Goal: Obtain resource: Obtain resource

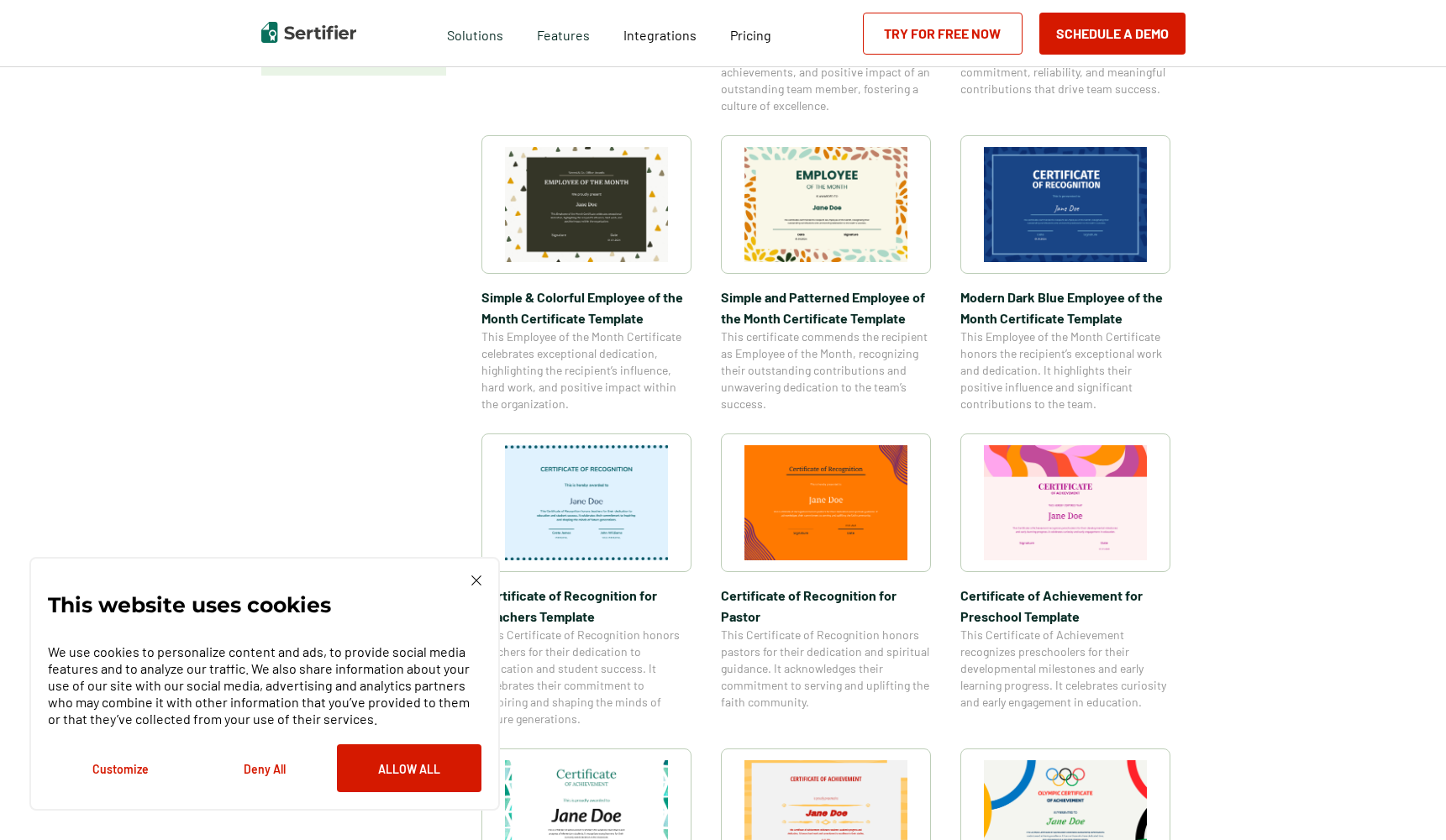
scroll to position [535, 4]
click at [975, 40] on link "Try for Free Now" at bounding box center [943, 34] width 159 height 42
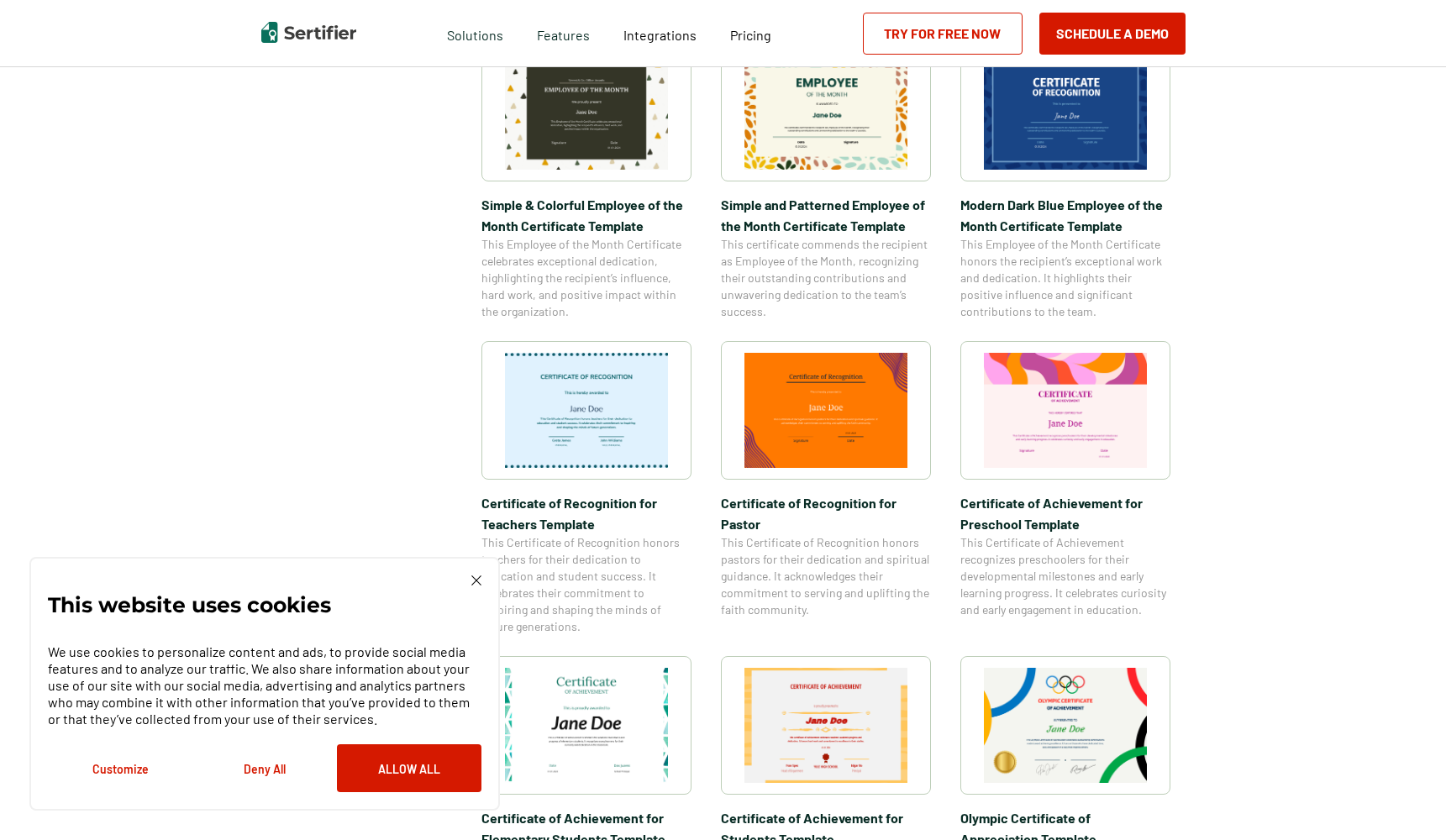
scroll to position [662, 4]
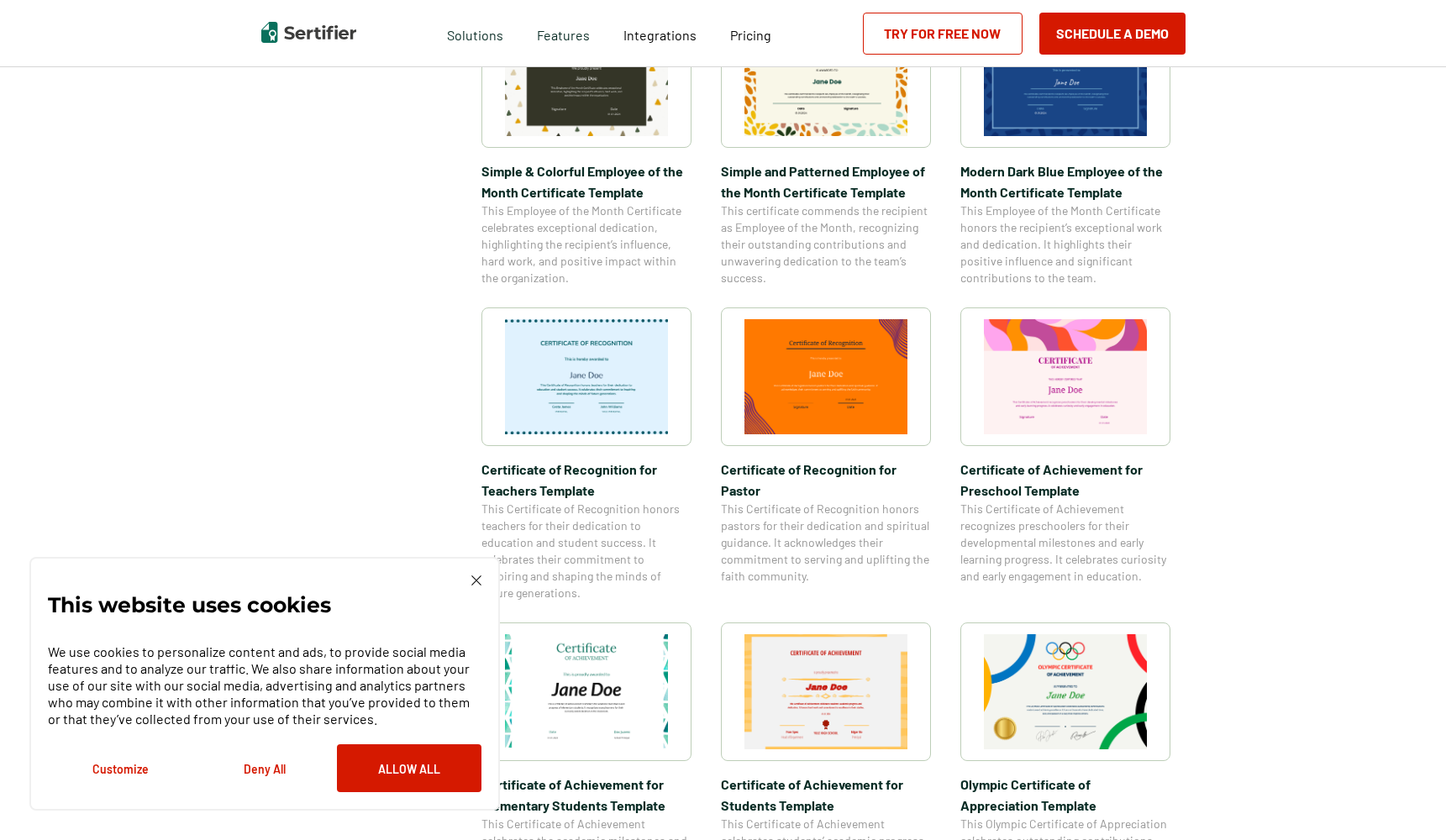
click at [269, 767] on button "Deny All" at bounding box center [265, 768] width 145 height 48
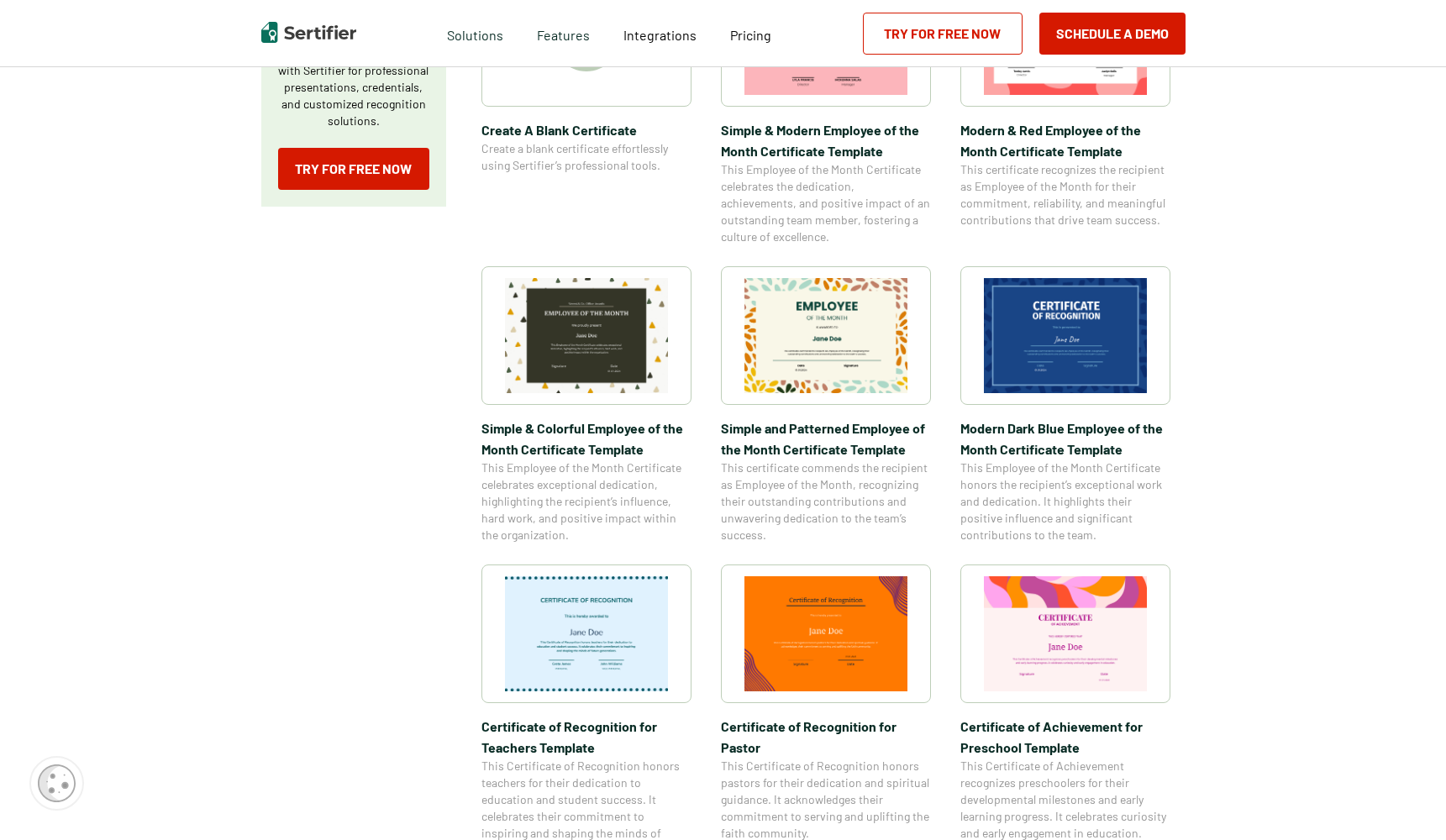
scroll to position [402, 4]
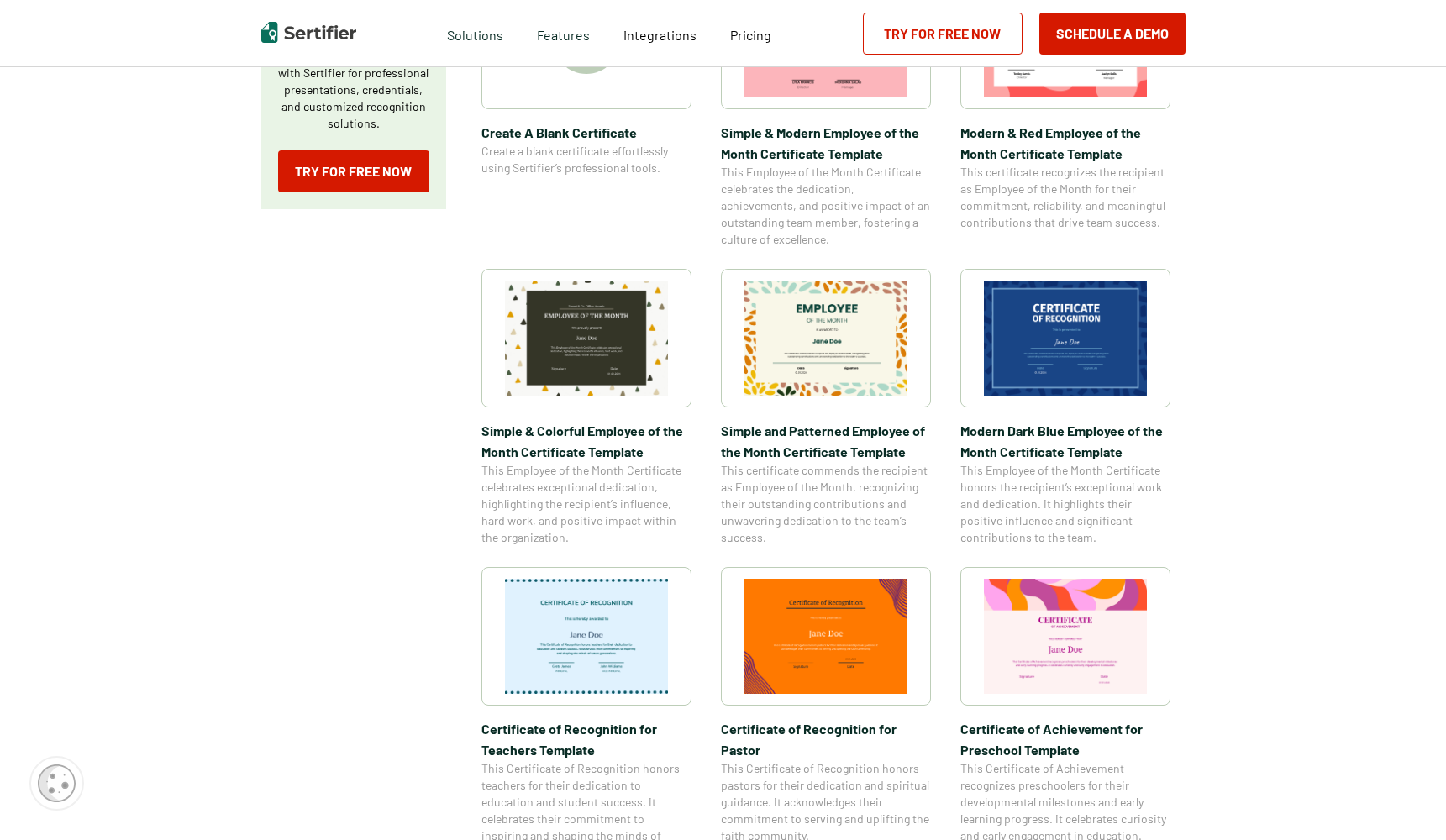
click at [845, 631] on img at bounding box center [826, 637] width 163 height 115
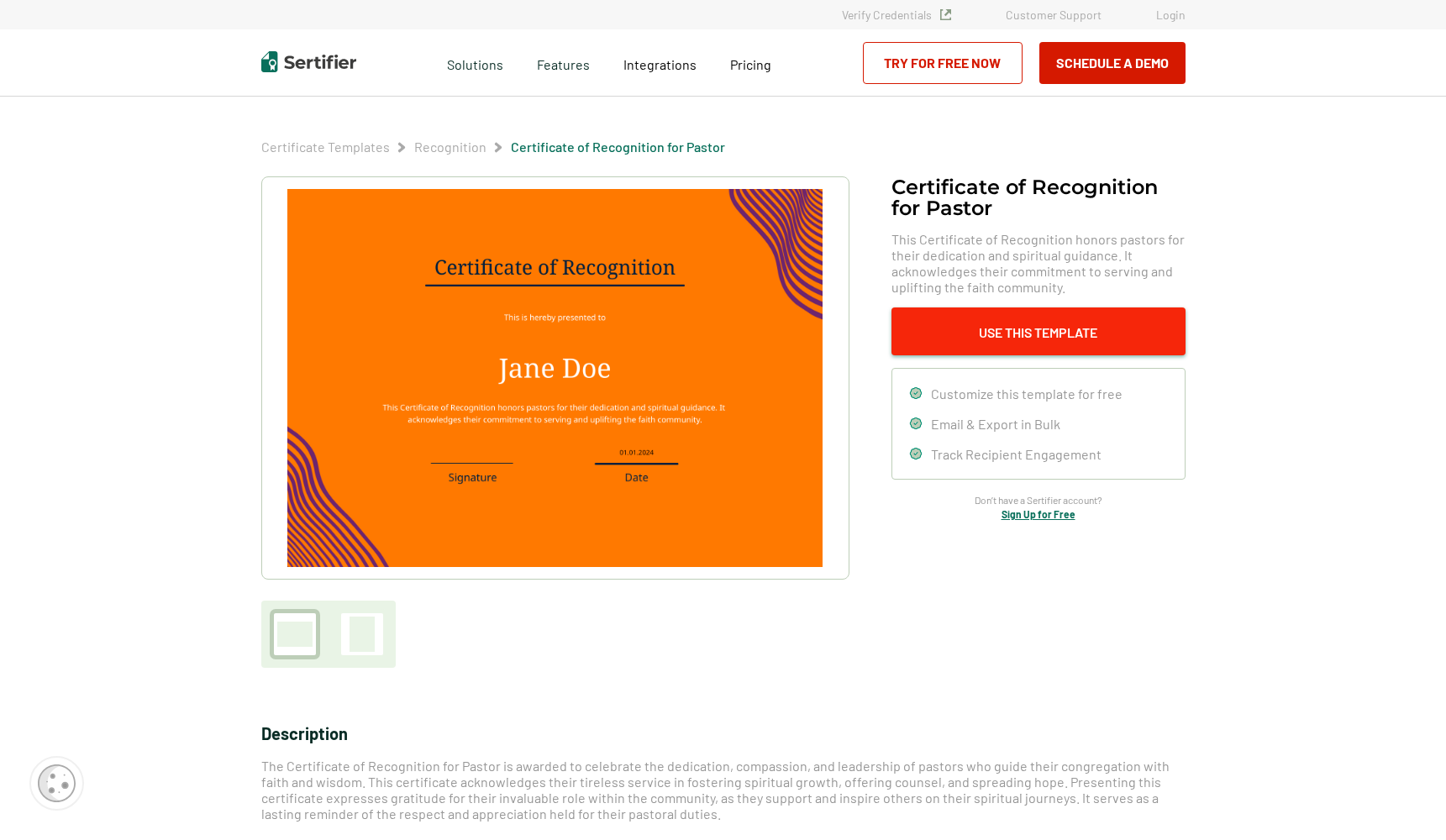
click at [1011, 324] on button "Use This Template" at bounding box center [1038, 332] width 294 height 48
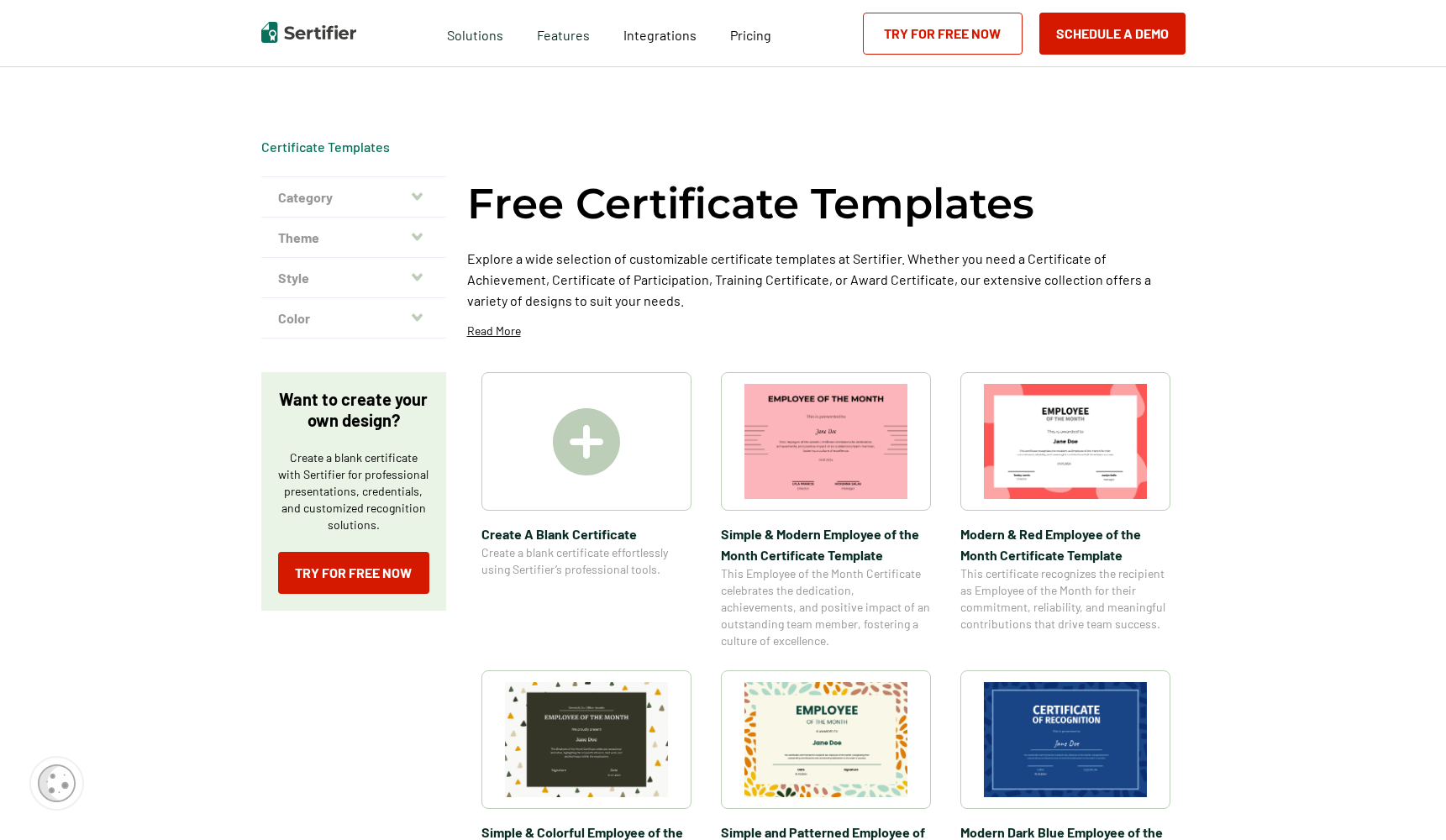
scroll to position [402, 4]
